Goal: Transaction & Acquisition: Purchase product/service

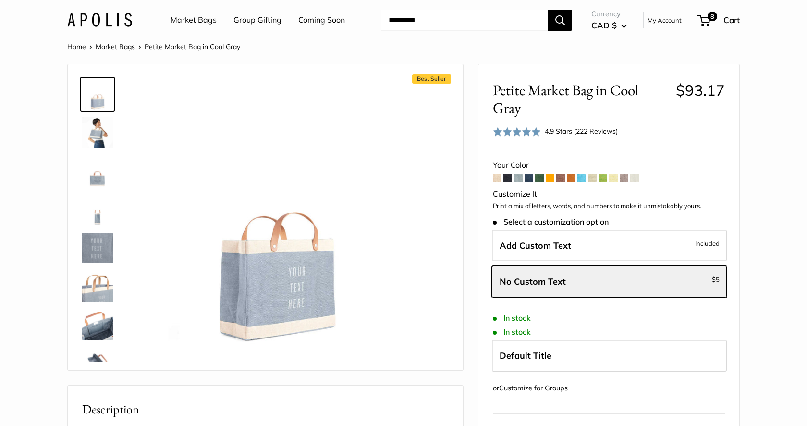
click at [189, 19] on link "Market Bags" at bounding box center [194, 20] width 46 height 14
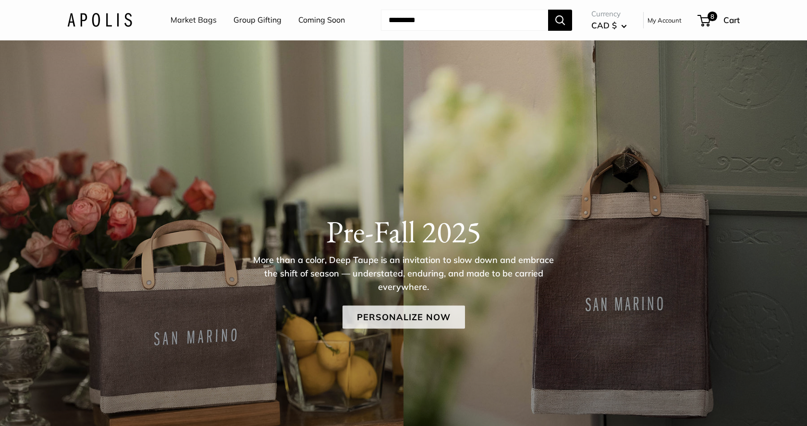
click at [421, 325] on link "Personalize Now" at bounding box center [404, 317] width 123 height 23
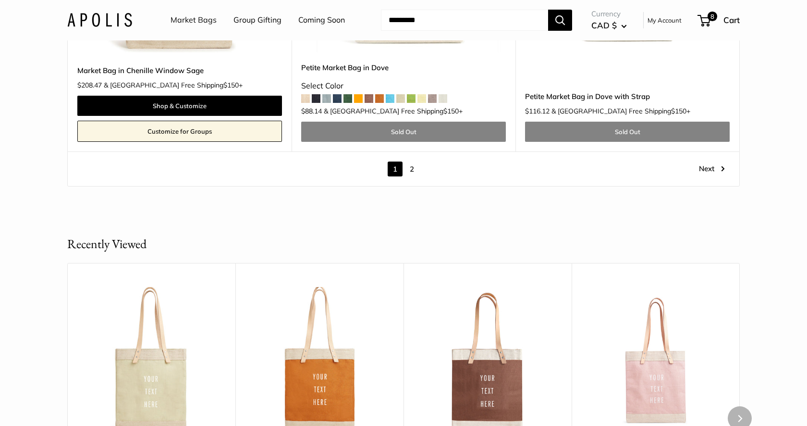
scroll to position [5678, 0]
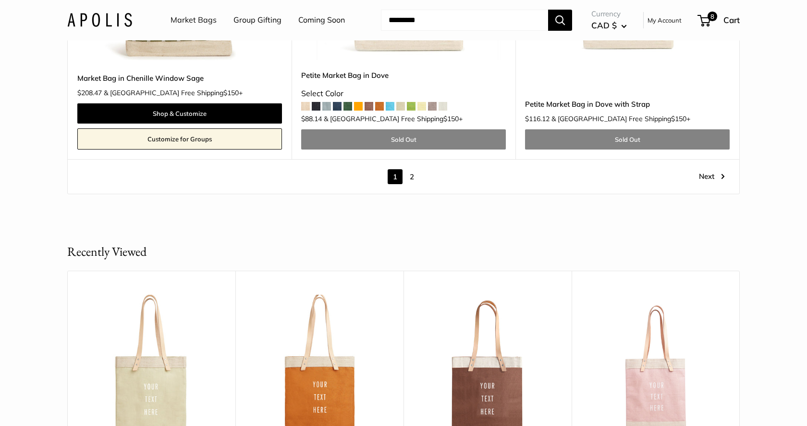
click at [415, 169] on link "2" at bounding box center [412, 176] width 15 height 15
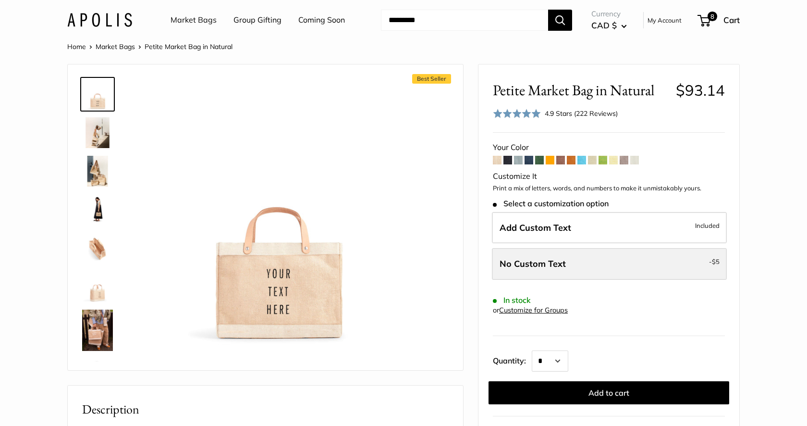
click at [597, 270] on label "No Custom Text - $5" at bounding box center [609, 264] width 235 height 32
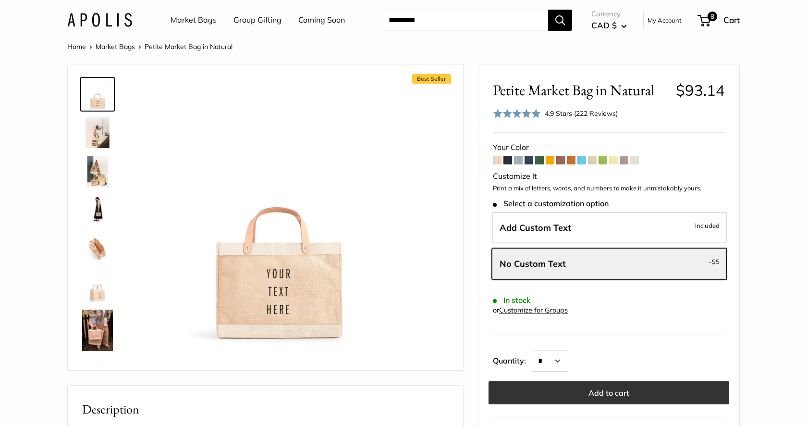
click at [581, 393] on button "Add to cart" at bounding box center [609, 392] width 241 height 23
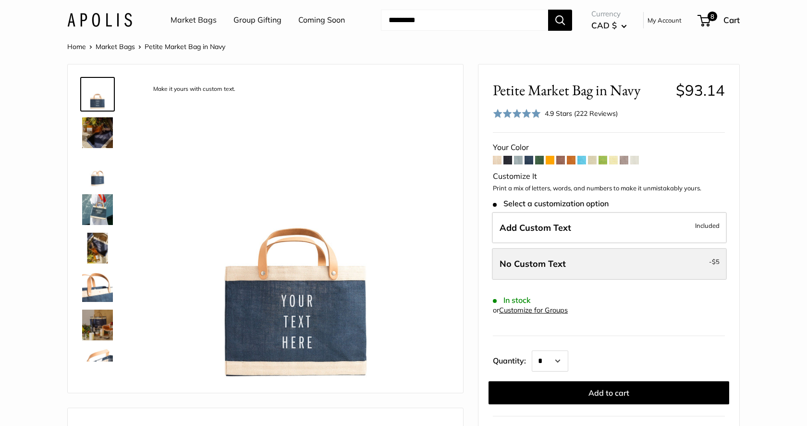
click at [596, 255] on label "No Custom Text - $5" at bounding box center [609, 264] width 235 height 32
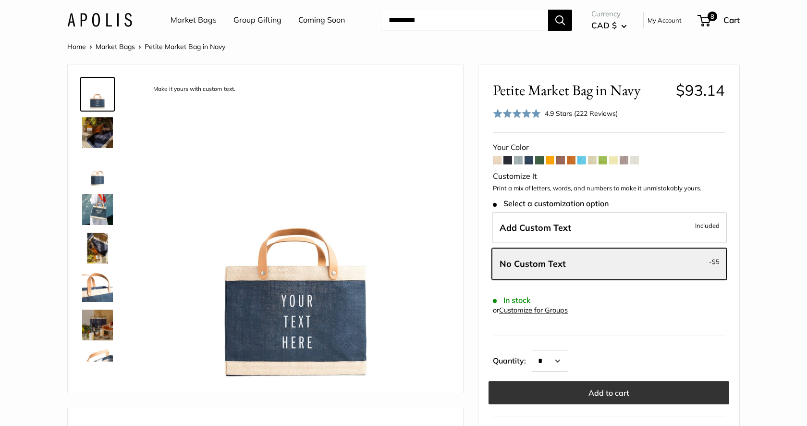
click at [595, 390] on button "Add to cart" at bounding box center [609, 392] width 241 height 23
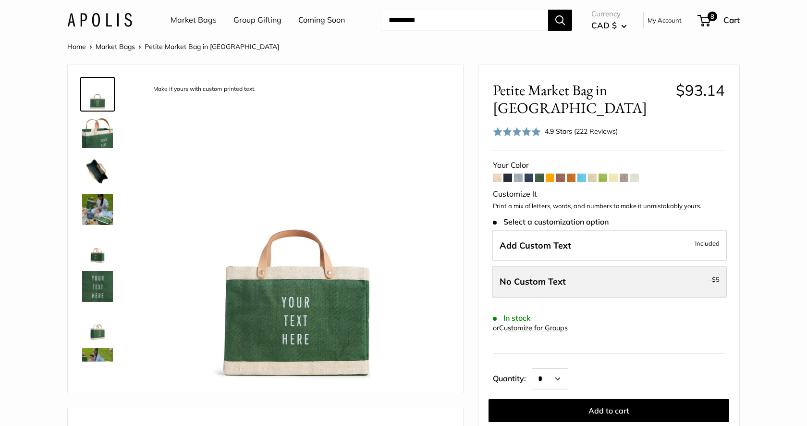
click at [577, 281] on label "No Custom Text - $5" at bounding box center [609, 282] width 235 height 32
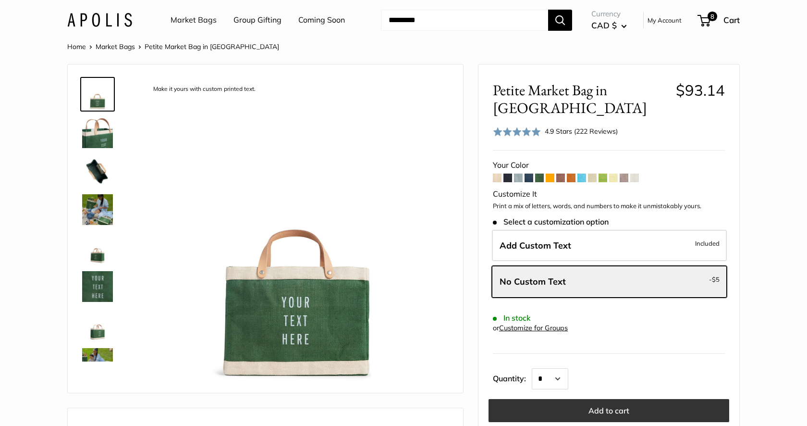
click at [589, 405] on button "Add to cart" at bounding box center [609, 410] width 241 height 23
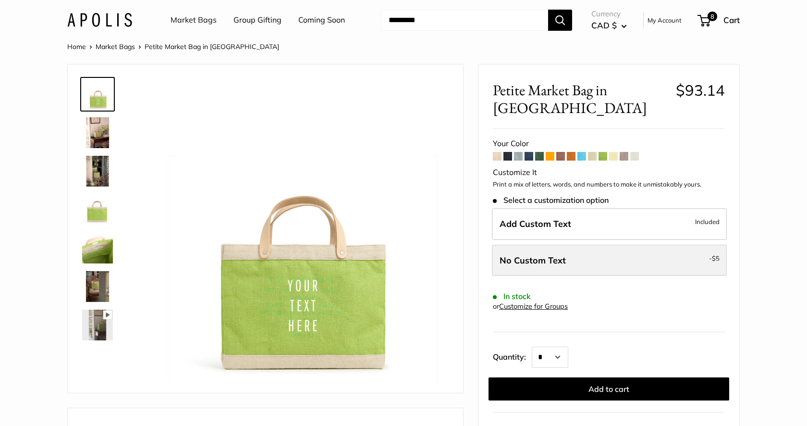
click at [564, 257] on span "No Custom Text" at bounding box center [533, 260] width 66 height 11
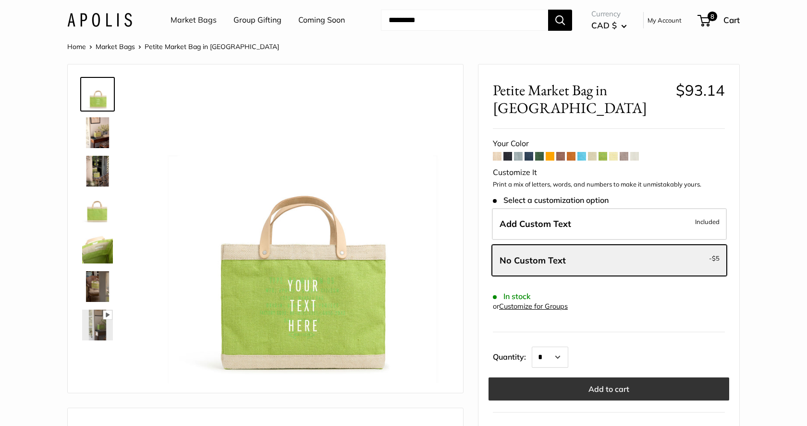
click at [565, 387] on button "Add to cart" at bounding box center [609, 388] width 241 height 23
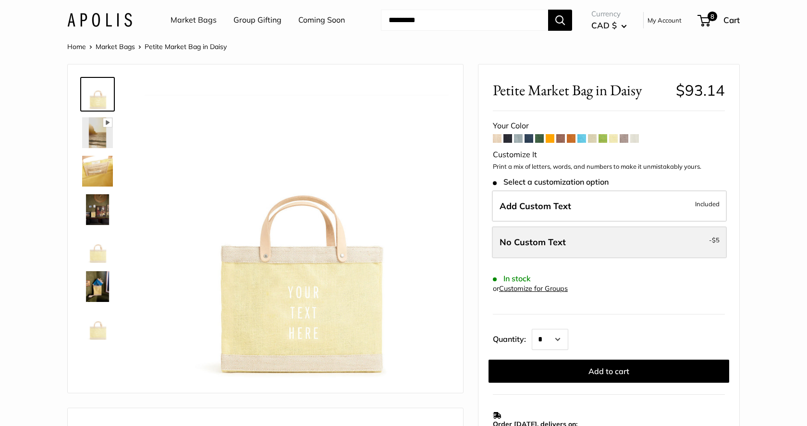
click at [568, 248] on label "No Custom Text - $5" at bounding box center [609, 242] width 235 height 32
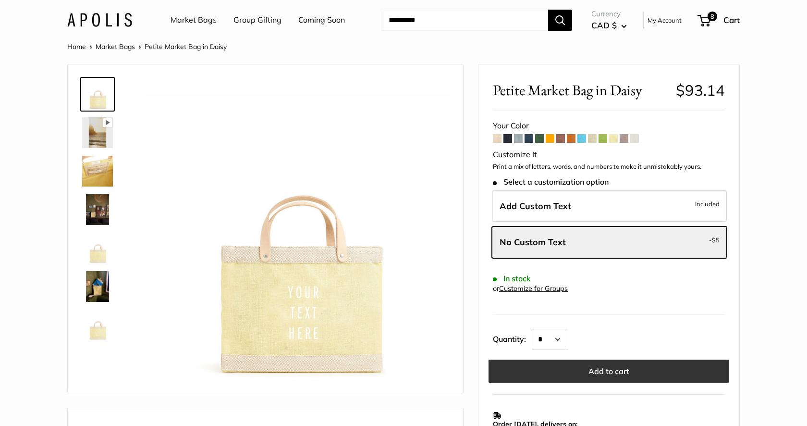
click at [569, 359] on button "Add to cart" at bounding box center [609, 370] width 241 height 23
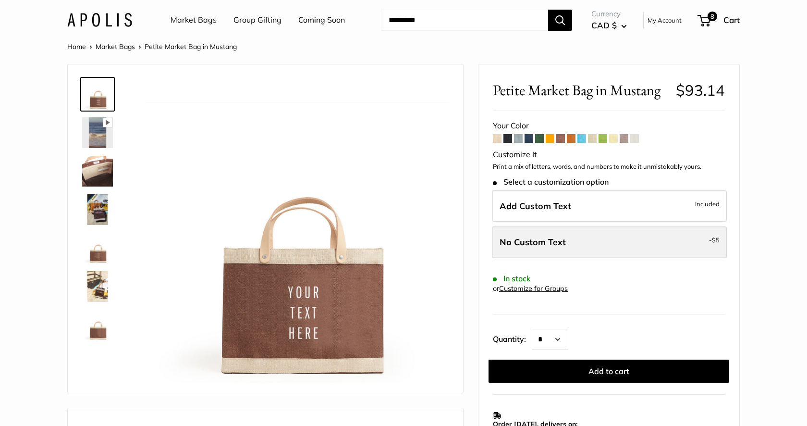
click at [599, 239] on label "No Custom Text - $5" at bounding box center [609, 242] width 235 height 32
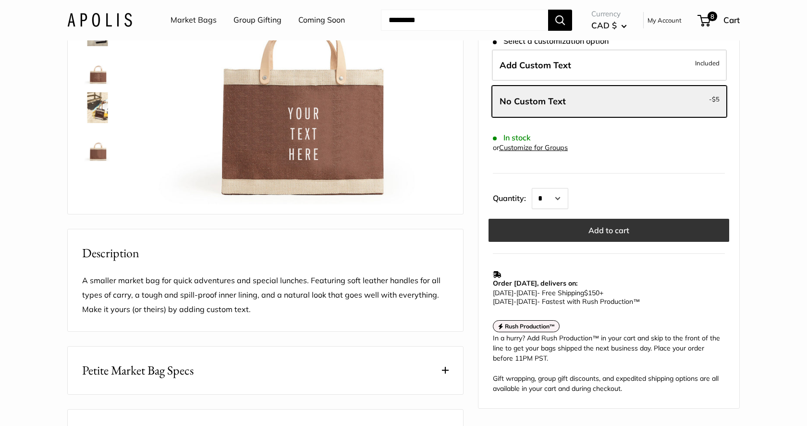
scroll to position [178, 0]
click at [604, 232] on button "Add to cart" at bounding box center [609, 230] width 241 height 23
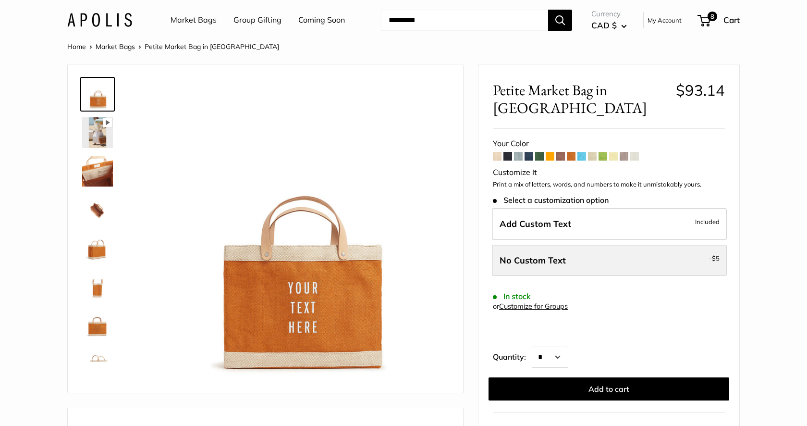
click at [587, 245] on label "No Custom Text - $5" at bounding box center [609, 261] width 235 height 32
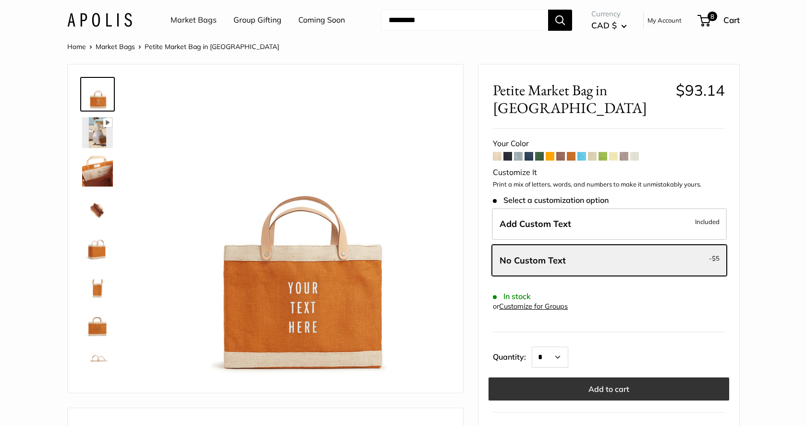
click at [587, 377] on button "Add to cart" at bounding box center [609, 388] width 241 height 23
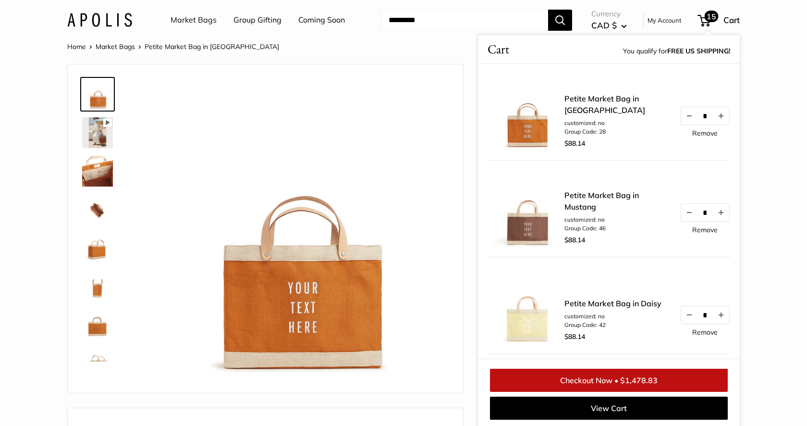
click at [635, 370] on link "Checkout Now • $1,478.83" at bounding box center [609, 380] width 238 height 23
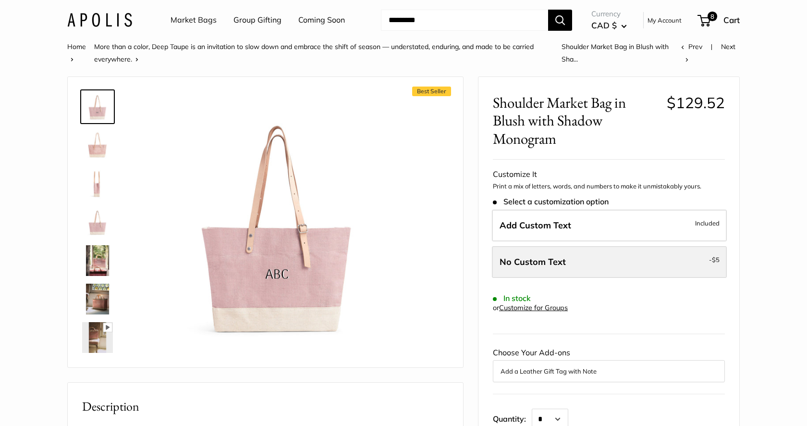
click at [605, 259] on label "No Custom Text - $5" at bounding box center [609, 262] width 235 height 32
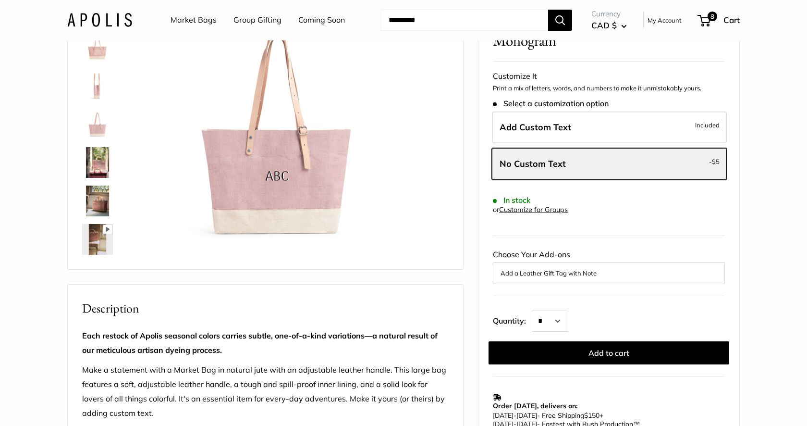
scroll to position [100, 0]
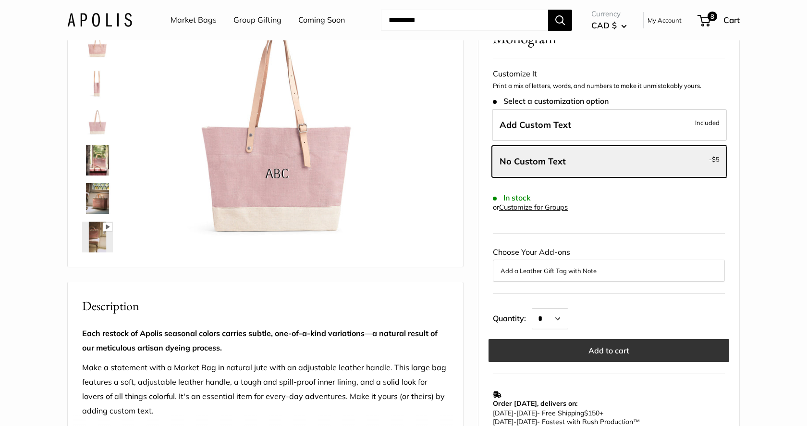
click at [599, 354] on button "Add to cart" at bounding box center [609, 350] width 241 height 23
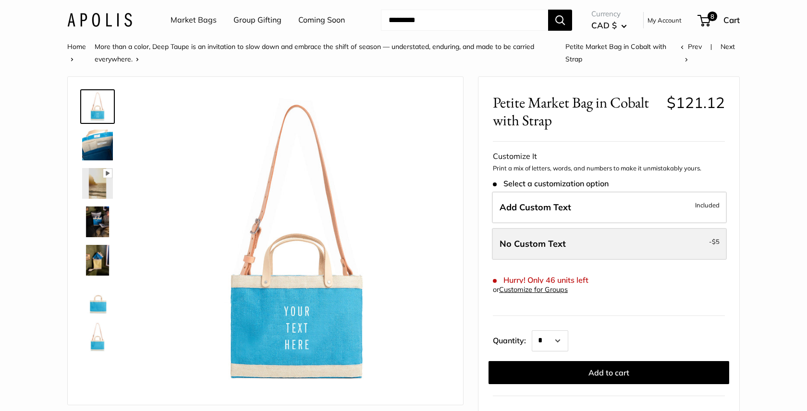
click at [576, 237] on label "No Custom Text - $5" at bounding box center [609, 244] width 235 height 32
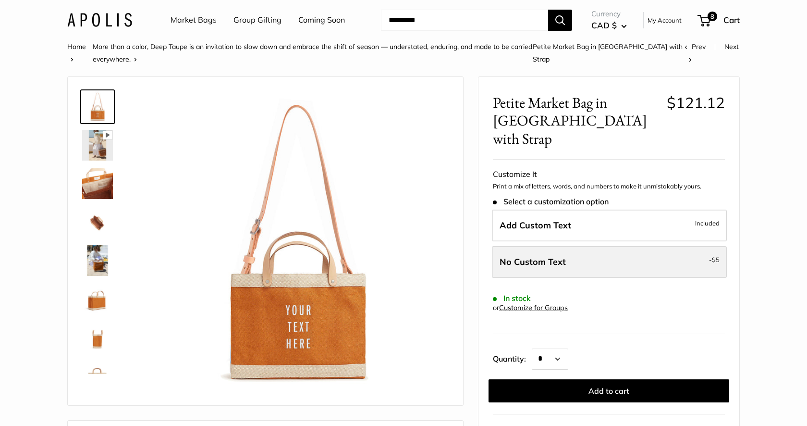
click at [553, 253] on label "No Custom Text - $5" at bounding box center [609, 262] width 235 height 32
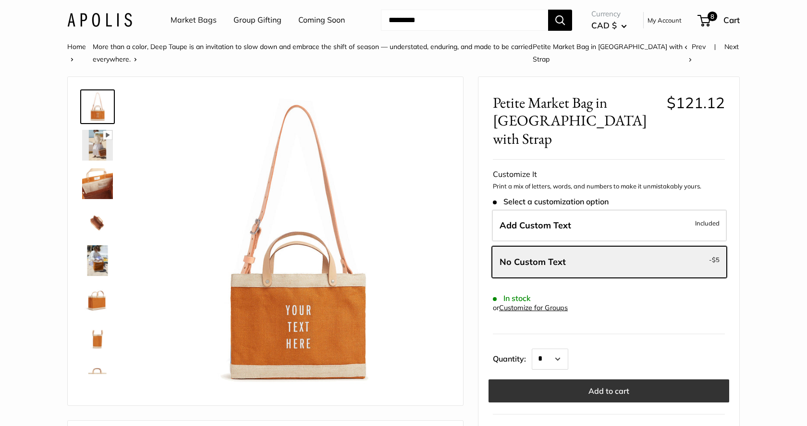
click at [583, 379] on button "Add to cart" at bounding box center [609, 390] width 241 height 23
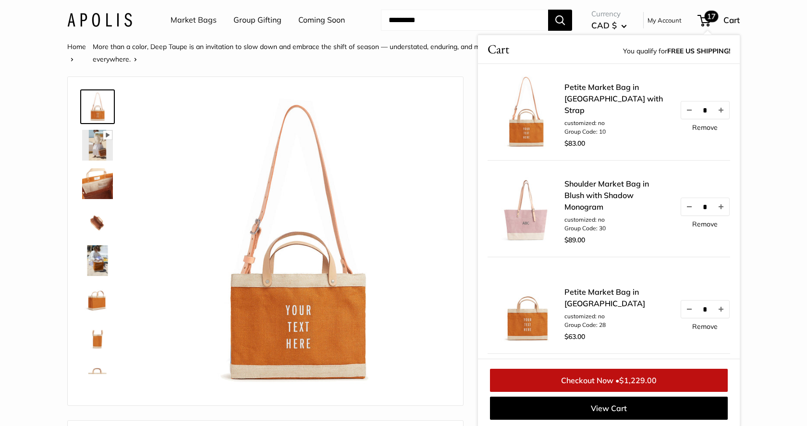
click at [721, 24] on div "17 Cart" at bounding box center [719, 19] width 41 height 15
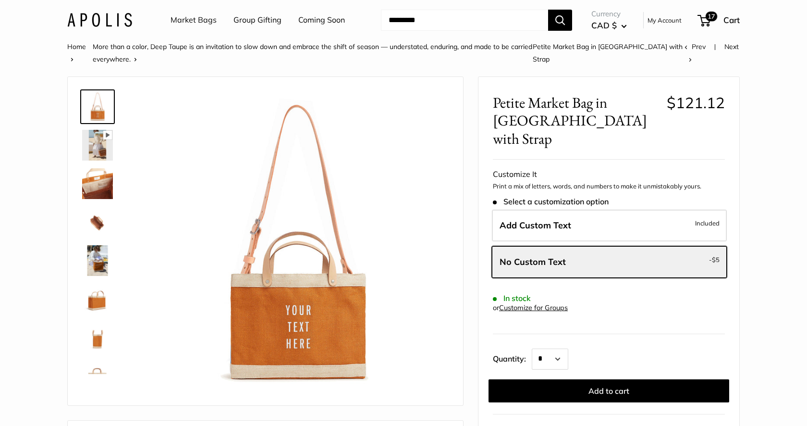
click at [720, 3] on header "Market Bags Group Gifting Coming Soon Need help? Text Us: 20919 hello@apolisglo…" at bounding box center [403, 20] width 807 height 40
click at [720, 20] on div "17 Cart" at bounding box center [719, 19] width 41 height 15
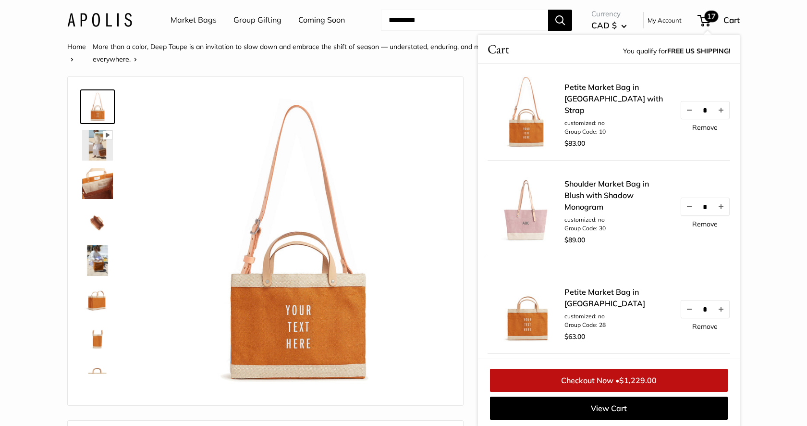
click at [638, 382] on span "$1,229.00" at bounding box center [638, 380] width 37 height 10
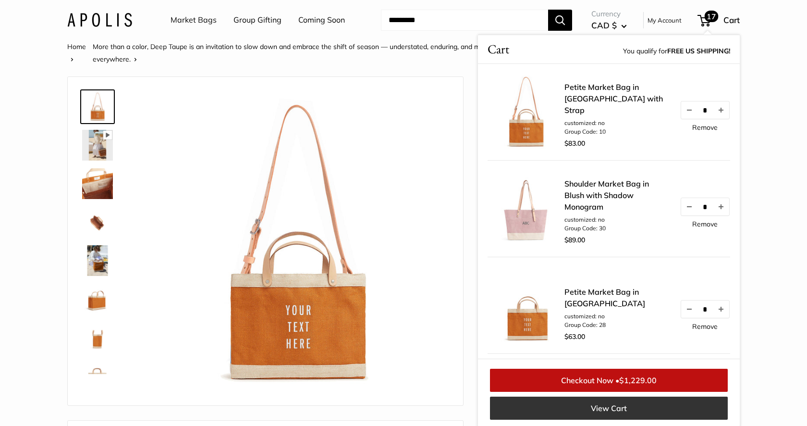
click at [617, 407] on link "View Cart" at bounding box center [609, 408] width 238 height 23
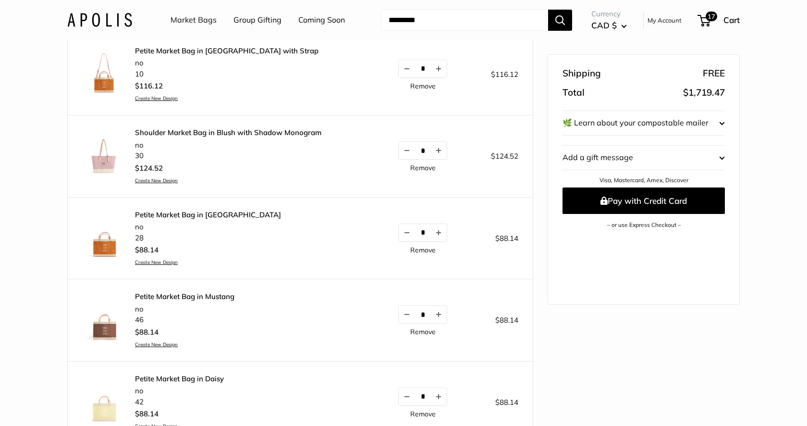
scroll to position [124, 0]
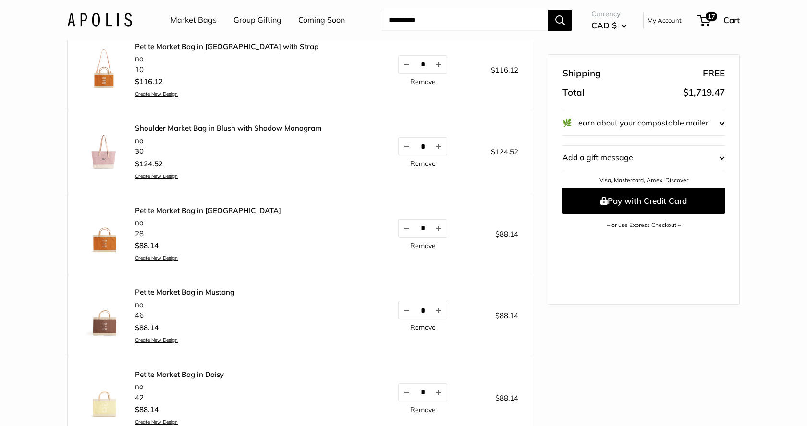
click at [420, 245] on link "Remove" at bounding box center [422, 245] width 25 height 7
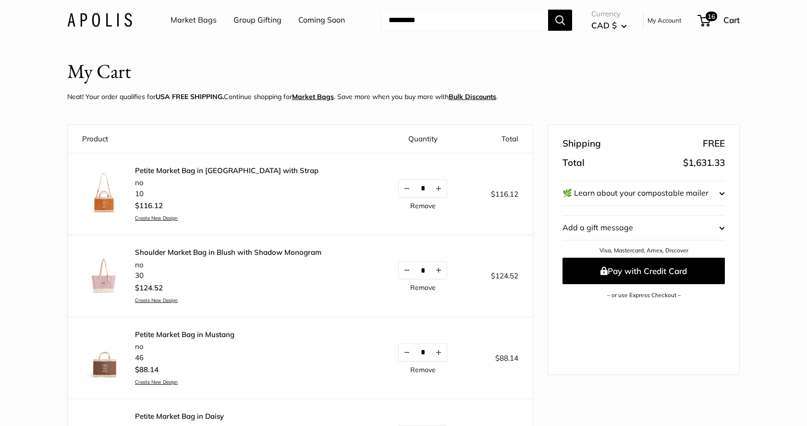
scroll to position [0, 0]
click at [203, 22] on link "Market Bags" at bounding box center [194, 20] width 46 height 14
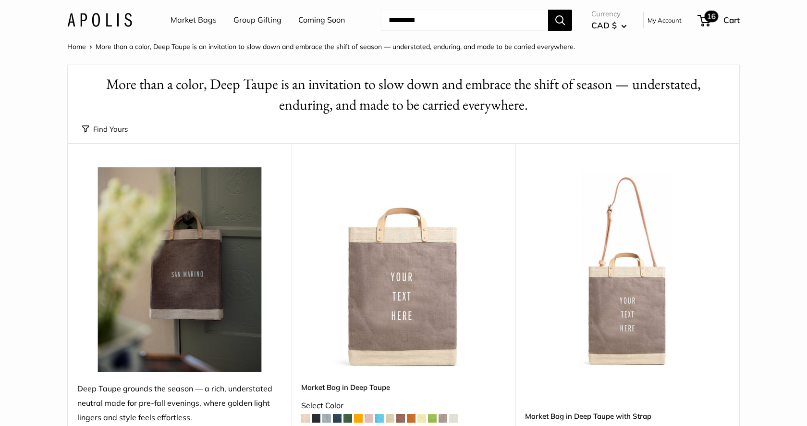
click at [718, 22] on div "16 Cart" at bounding box center [719, 19] width 41 height 15
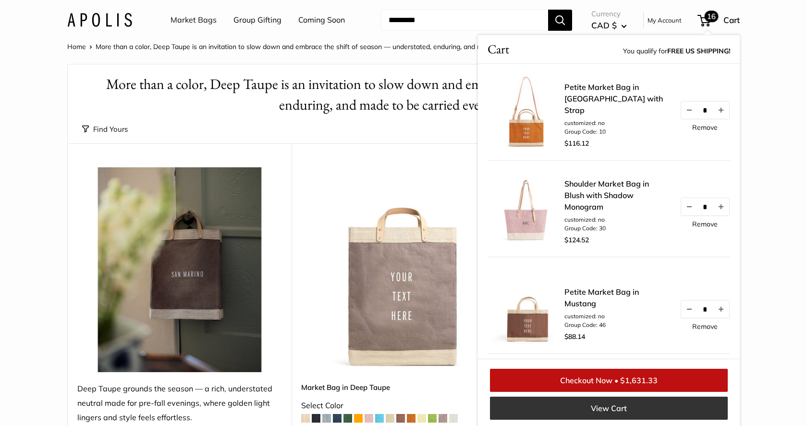
click at [649, 408] on link "View Cart" at bounding box center [609, 408] width 238 height 23
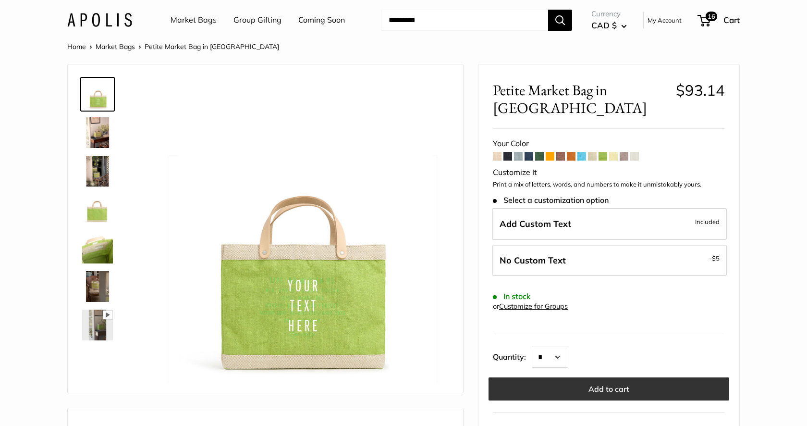
click at [648, 388] on button "Add to cart" at bounding box center [609, 388] width 241 height 23
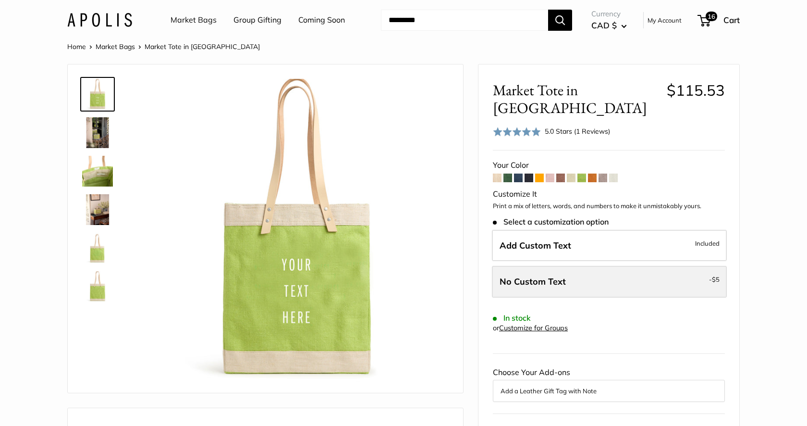
click at [630, 266] on label "No Custom Text - $5" at bounding box center [609, 282] width 235 height 32
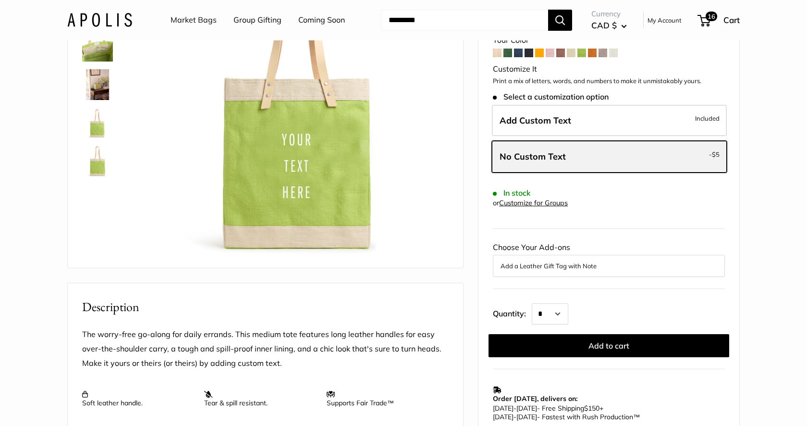
scroll to position [125, 0]
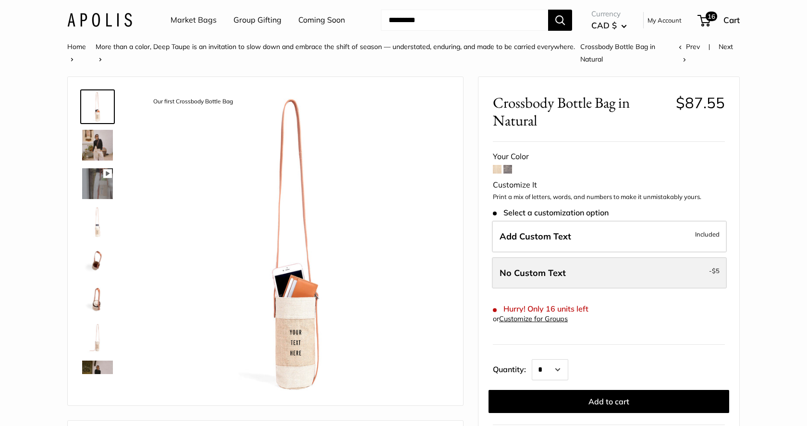
click at [598, 271] on label "No Custom Text - $5" at bounding box center [609, 273] width 235 height 32
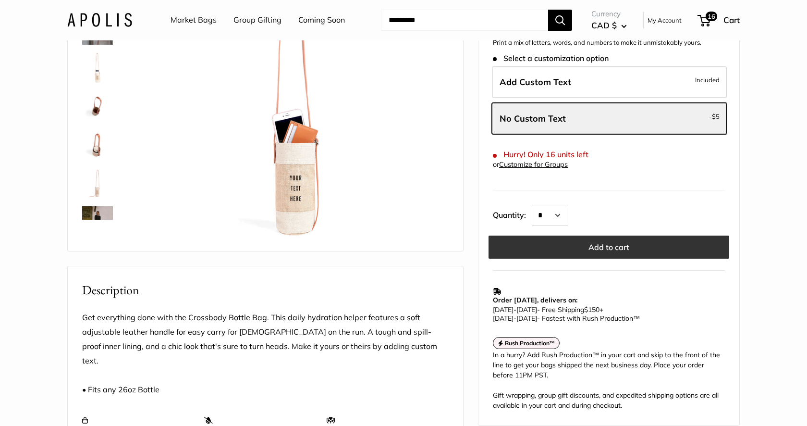
scroll to position [156, 0]
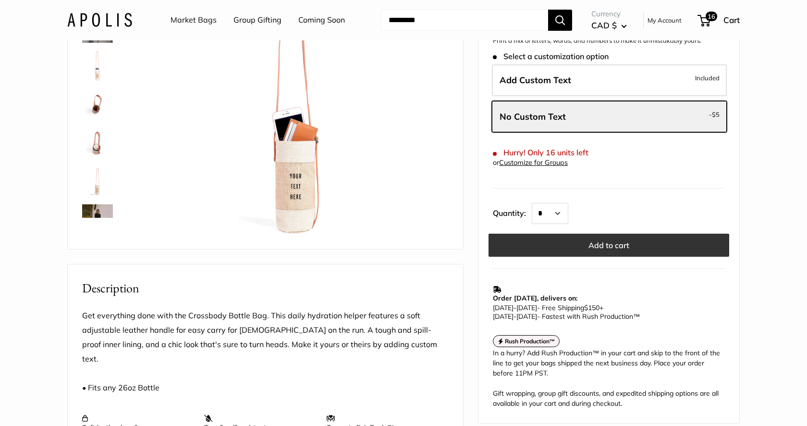
click at [587, 240] on button "Add to cart" at bounding box center [609, 245] width 241 height 23
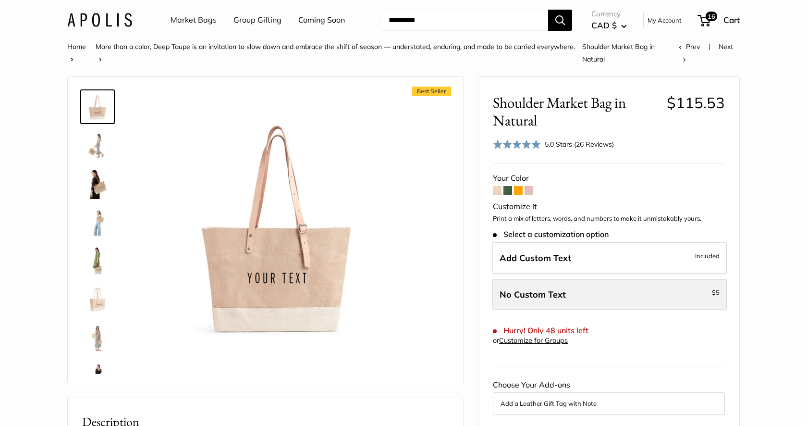
click at [552, 297] on label "No Custom Text - $5" at bounding box center [609, 295] width 235 height 32
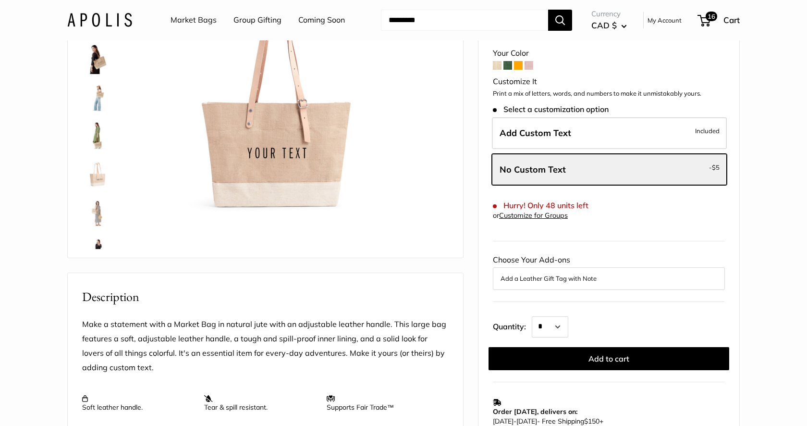
scroll to position [121, 0]
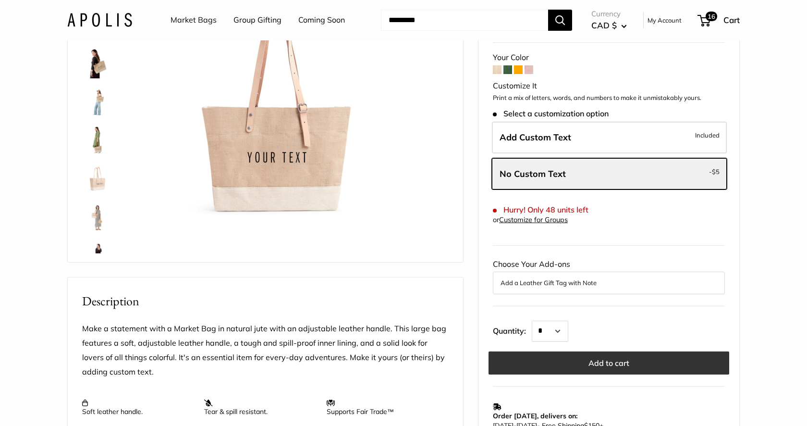
click at [590, 361] on button "Add to cart" at bounding box center [609, 362] width 241 height 23
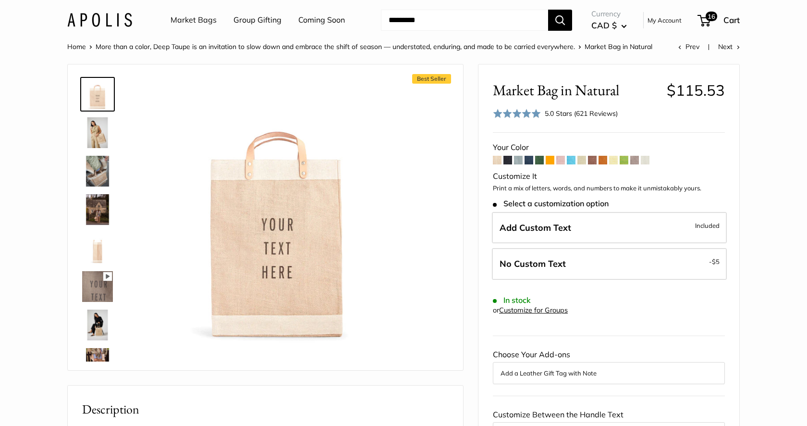
scroll to position [190, 0]
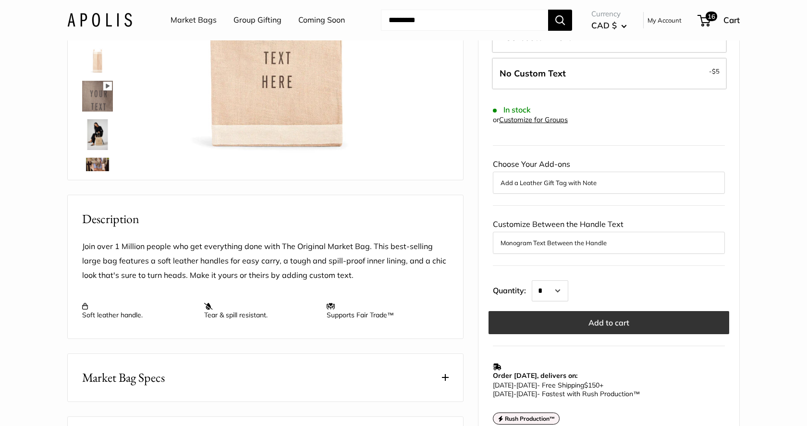
click at [575, 315] on button "Add to cart" at bounding box center [609, 322] width 241 height 23
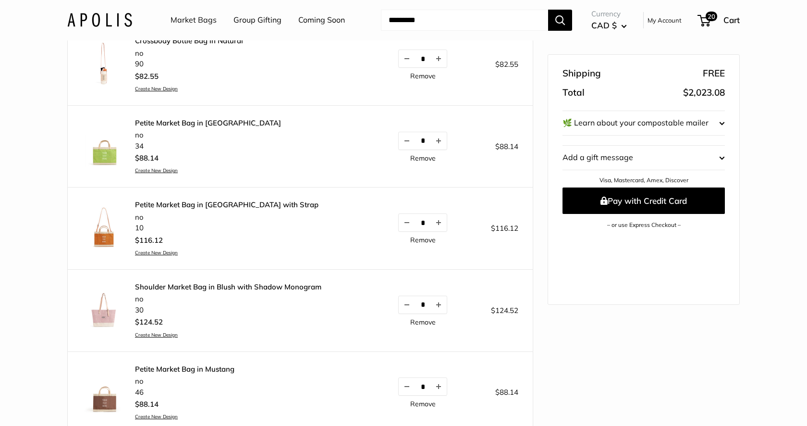
scroll to position [304, 0]
click at [414, 157] on link "Remove" at bounding box center [422, 158] width 25 height 7
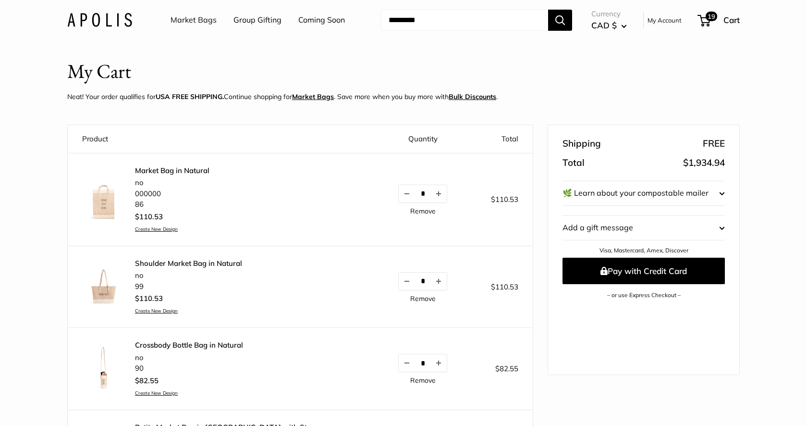
scroll to position [0, 0]
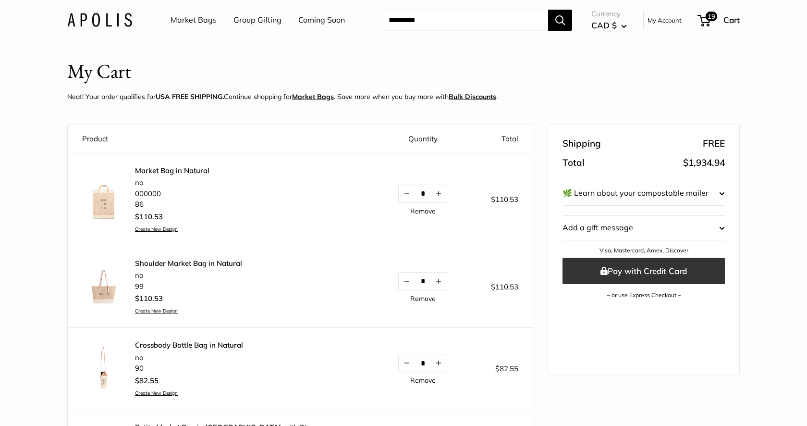
click at [662, 271] on button "Pay with Credit Card" at bounding box center [644, 271] width 162 height 26
